Goal: Contribute content: Add original content to the website for others to see

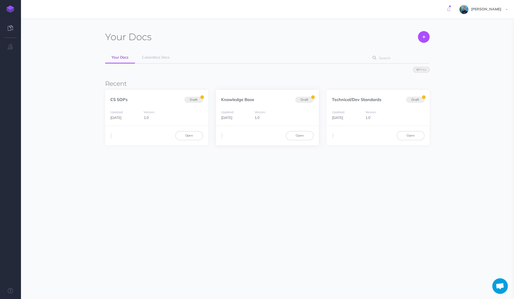
click at [259, 99] on div "Knowledge Base Draft" at bounding box center [267, 97] width 103 height 14
click at [301, 135] on link "Open" at bounding box center [300, 135] width 28 height 9
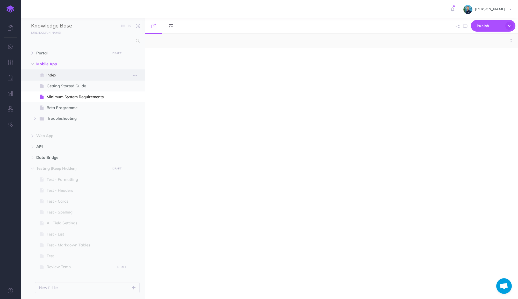
select select "null"
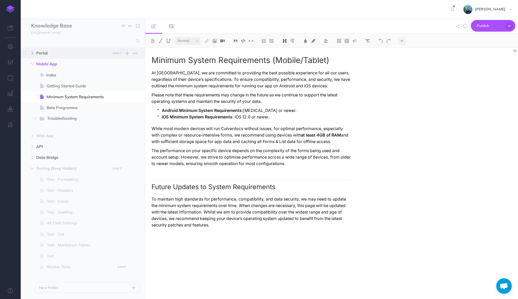
click at [32, 54] on icon "button" at bounding box center [32, 53] width 3 height 3
